Goal: Task Accomplishment & Management: Use online tool/utility

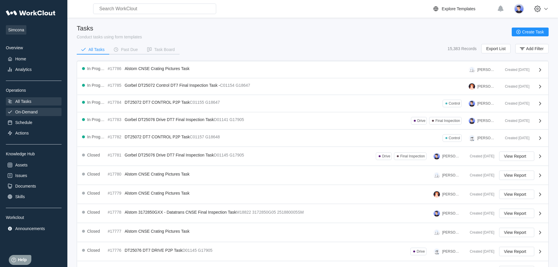
click at [25, 109] on div "On-Demand" at bounding box center [26, 111] width 22 height 5
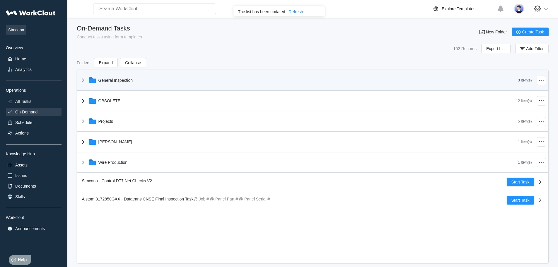
click at [110, 79] on div "General Inspection" at bounding box center [115, 80] width 35 height 5
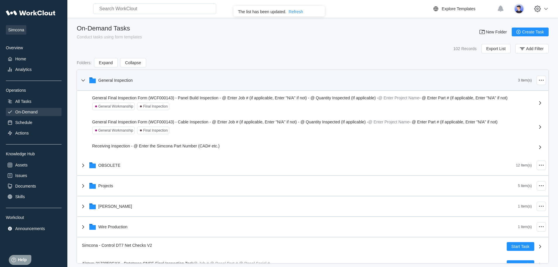
click at [82, 81] on icon at bounding box center [83, 80] width 7 height 7
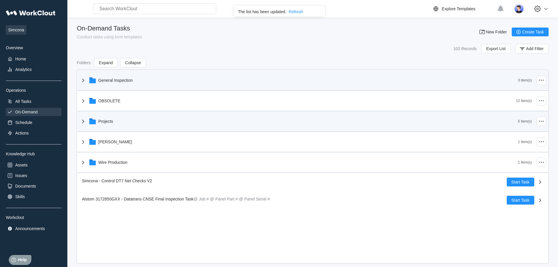
click at [82, 121] on icon at bounding box center [83, 121] width 7 height 7
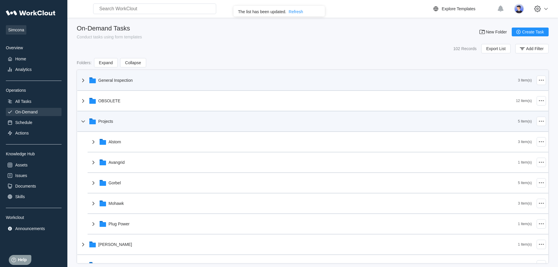
click at [82, 121] on icon at bounding box center [83, 121] width 4 height 2
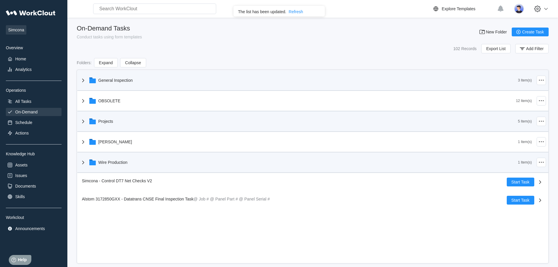
click at [83, 160] on icon at bounding box center [83, 162] width 7 height 7
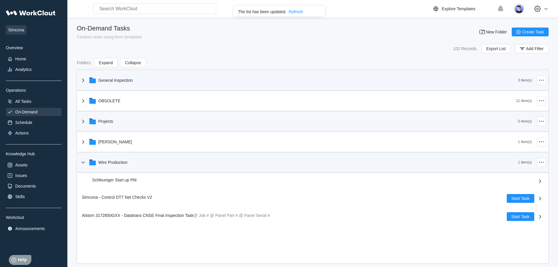
click at [83, 160] on icon at bounding box center [83, 162] width 7 height 7
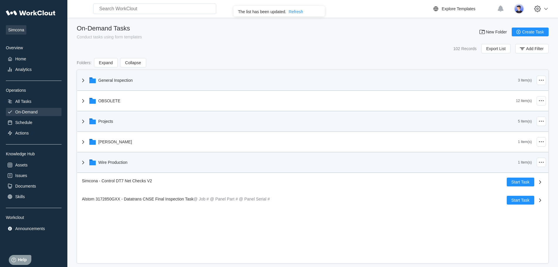
click at [82, 123] on icon at bounding box center [83, 121] width 2 height 4
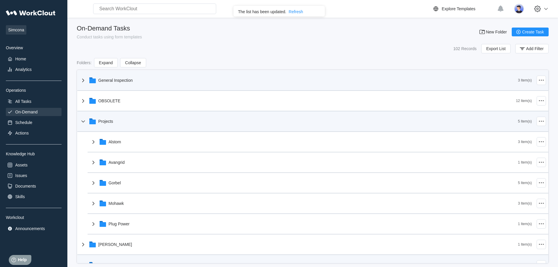
click at [82, 123] on icon at bounding box center [83, 121] width 7 height 7
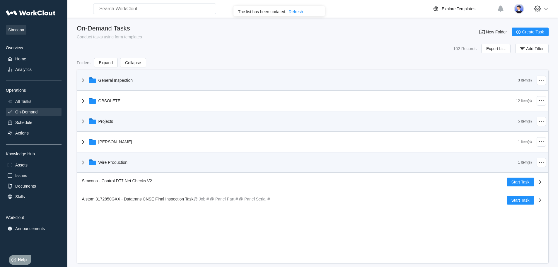
click at [84, 120] on icon at bounding box center [83, 121] width 7 height 7
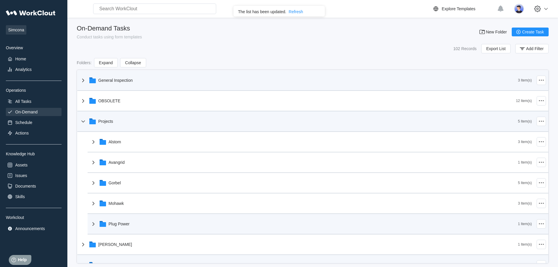
click at [95, 222] on icon at bounding box center [93, 223] width 7 height 7
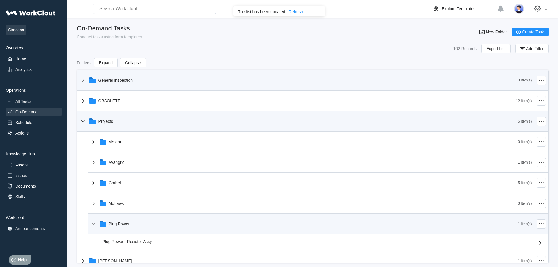
scroll to position [59, 0]
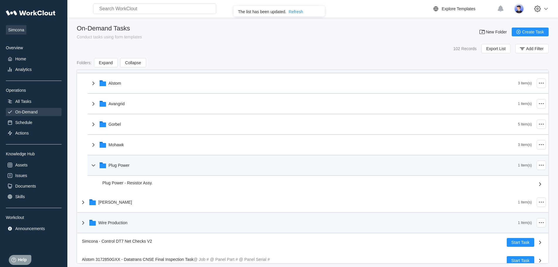
click at [93, 165] on icon at bounding box center [93, 165] width 4 height 2
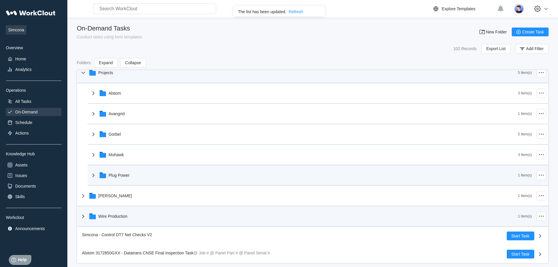
scroll to position [49, 0]
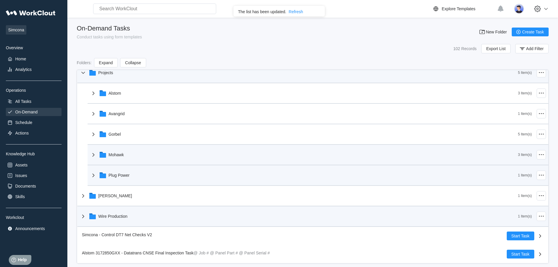
click at [95, 153] on icon at bounding box center [93, 154] width 7 height 7
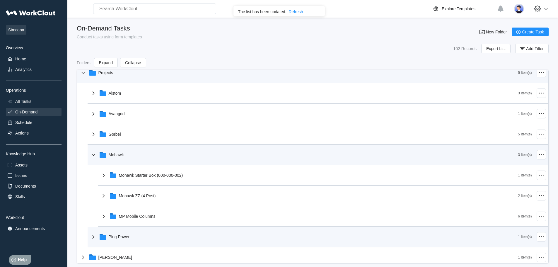
click at [94, 153] on icon at bounding box center [93, 154] width 7 height 7
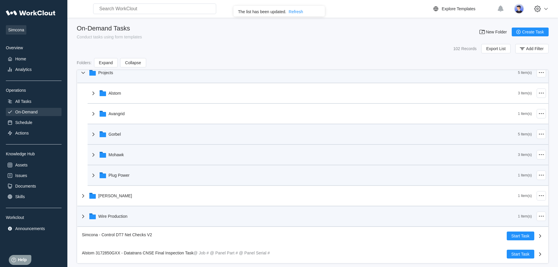
click at [94, 131] on icon at bounding box center [93, 134] width 7 height 7
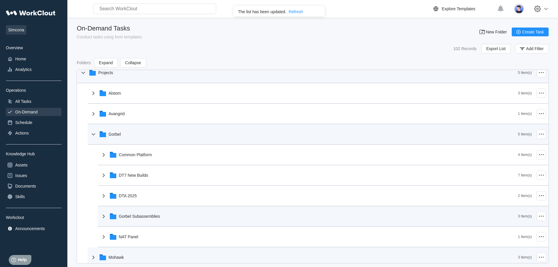
click at [103, 217] on icon at bounding box center [103, 216] width 2 height 4
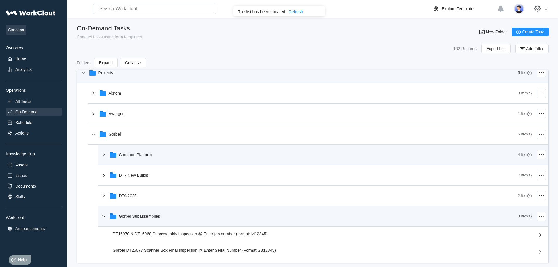
click at [105, 156] on icon at bounding box center [103, 154] width 7 height 7
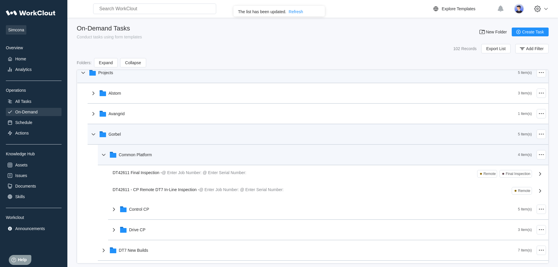
click at [90, 135] on icon at bounding box center [93, 134] width 7 height 7
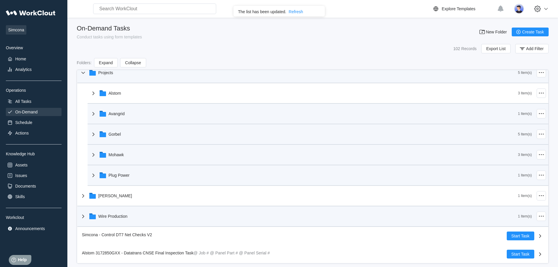
click at [93, 112] on icon at bounding box center [93, 113] width 7 height 7
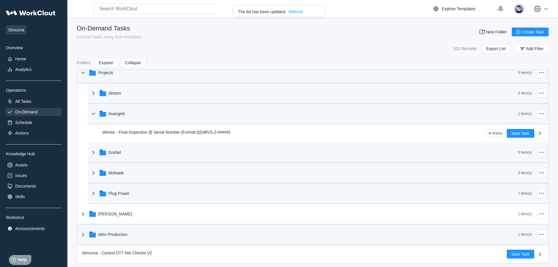
click at [93, 92] on icon at bounding box center [93, 93] width 7 height 7
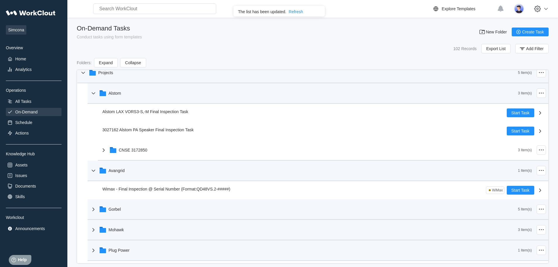
click at [93, 92] on icon at bounding box center [93, 93] width 7 height 7
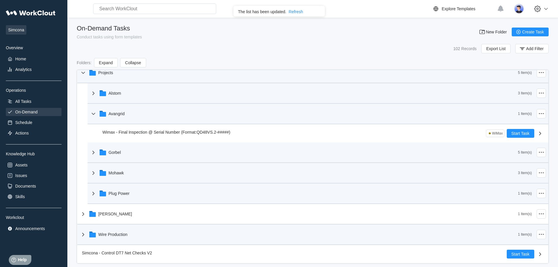
click at [95, 113] on icon at bounding box center [93, 113] width 4 height 2
